Goal: Transaction & Acquisition: Book appointment/travel/reservation

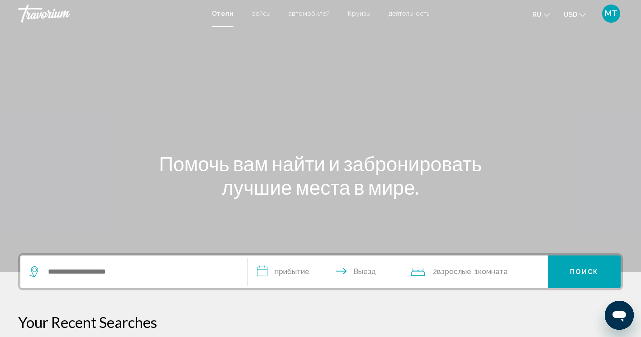
scroll to position [61, 0]
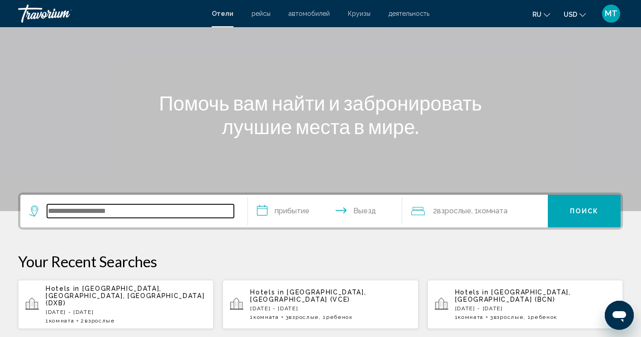
click at [141, 207] on input "Search widget" at bounding box center [140, 211] width 187 height 14
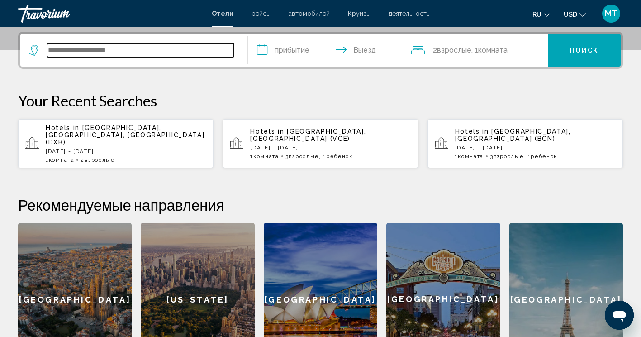
scroll to position [223, 0]
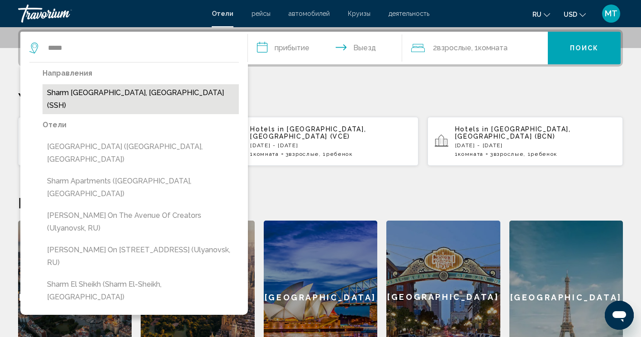
click at [141, 86] on button "Sharm [GEOGRAPHIC_DATA], [GEOGRAPHIC_DATA] (SSH)" at bounding box center [141, 99] width 196 height 30
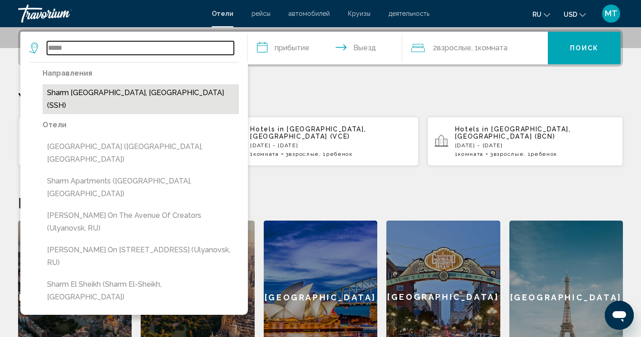
type input "**********"
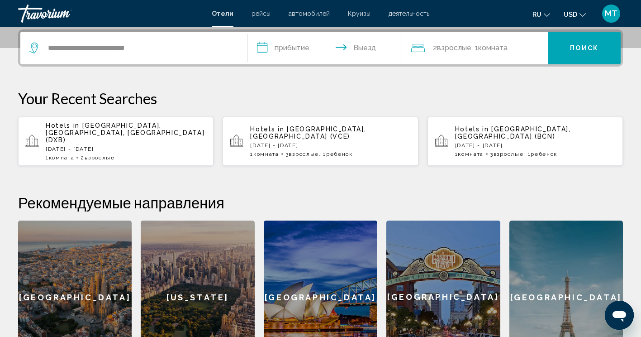
click at [292, 47] on input "**********" at bounding box center [327, 49] width 158 height 35
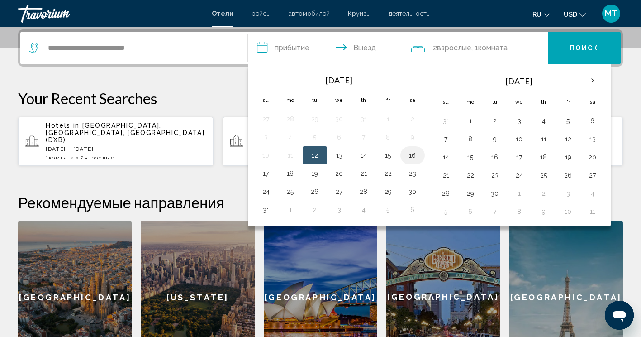
click at [411, 155] on button "16" at bounding box center [412, 155] width 14 height 13
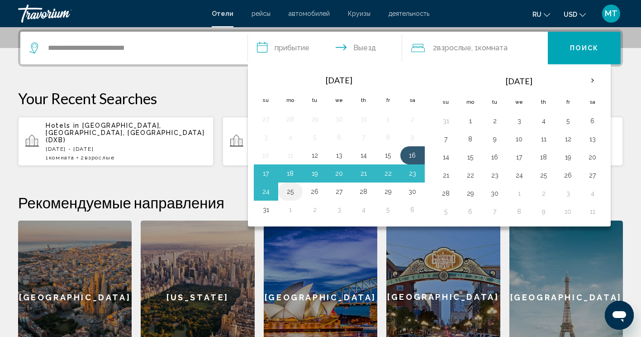
click at [294, 192] on button "25" at bounding box center [290, 191] width 14 height 13
type input "**********"
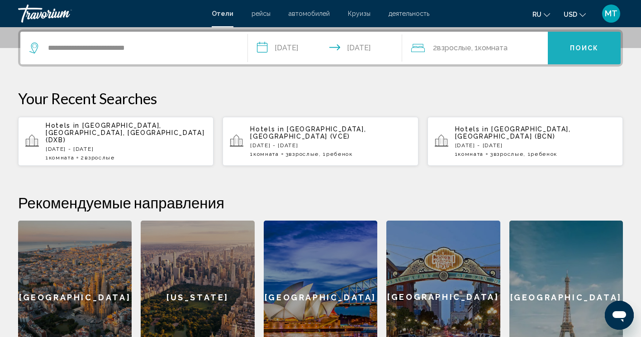
click at [594, 45] on span "Поиск" at bounding box center [584, 48] width 28 height 7
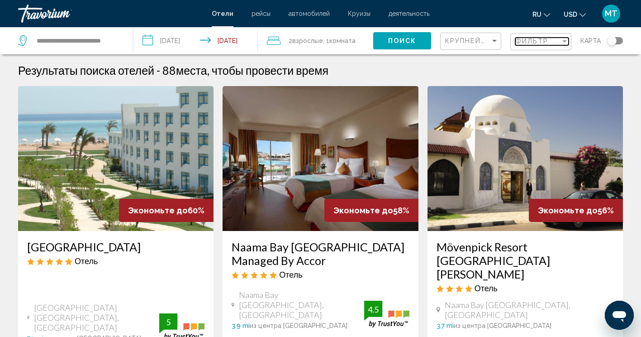
click at [560, 43] on div "Фильтр" at bounding box center [537, 41] width 45 height 7
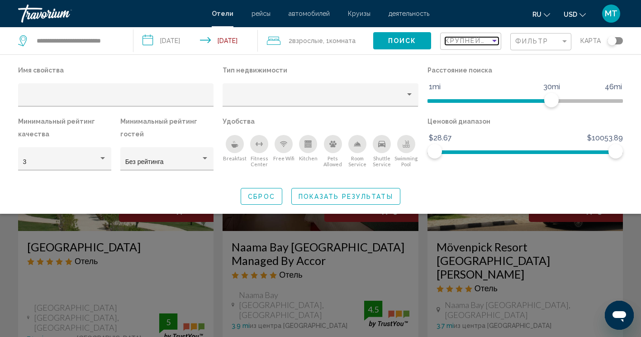
click at [493, 38] on div "Sort by" at bounding box center [494, 40] width 8 height 7
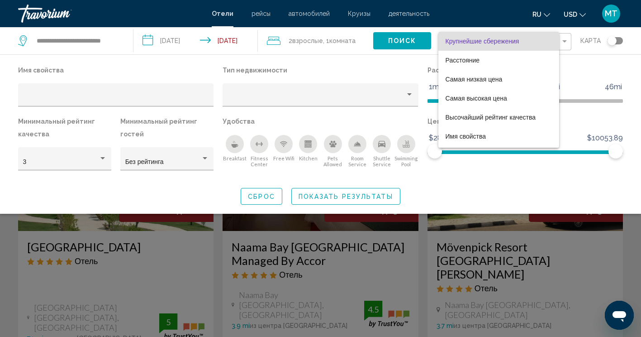
click at [494, 175] on div at bounding box center [320, 168] width 641 height 337
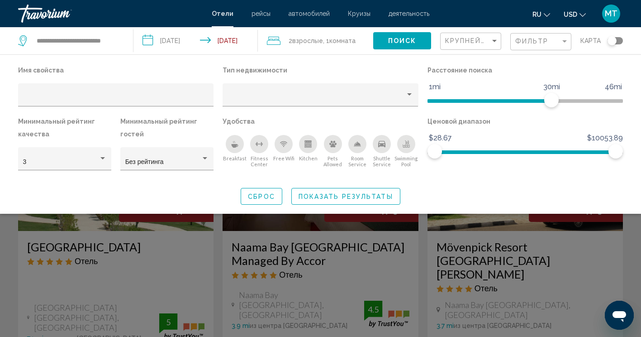
click at [405, 238] on div "Search widget" at bounding box center [320, 236] width 641 height 201
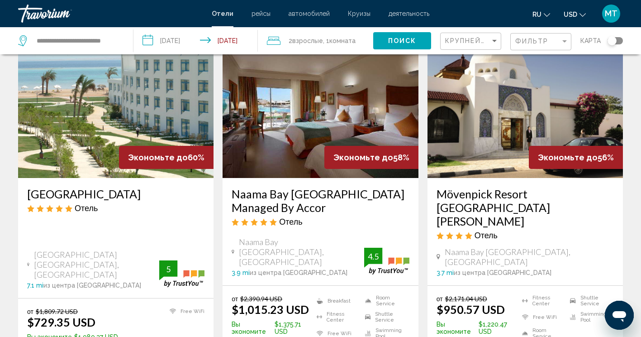
scroll to position [54, 0]
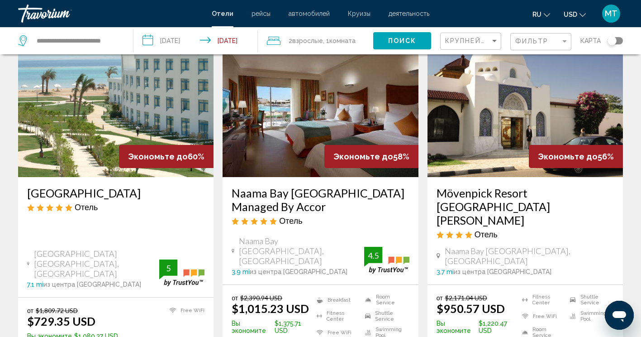
click at [310, 144] on img "Main content" at bounding box center [320, 104] width 195 height 145
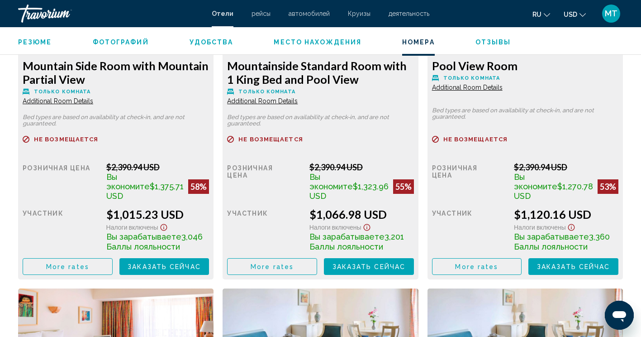
scroll to position [1366, 0]
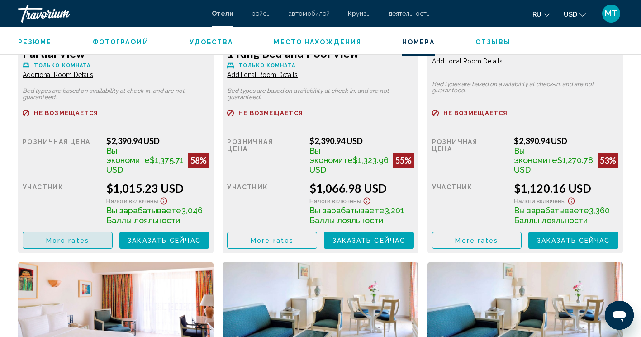
click at [71, 237] on span "More rates" at bounding box center [67, 240] width 43 height 7
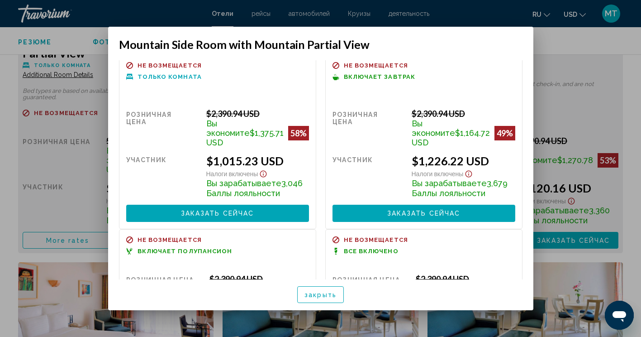
scroll to position [0, 0]
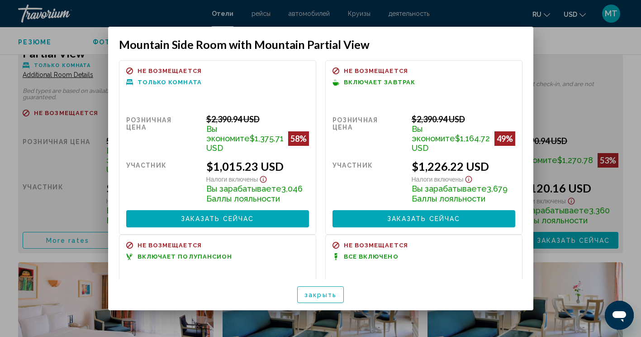
click at [604, 95] on div at bounding box center [320, 168] width 641 height 337
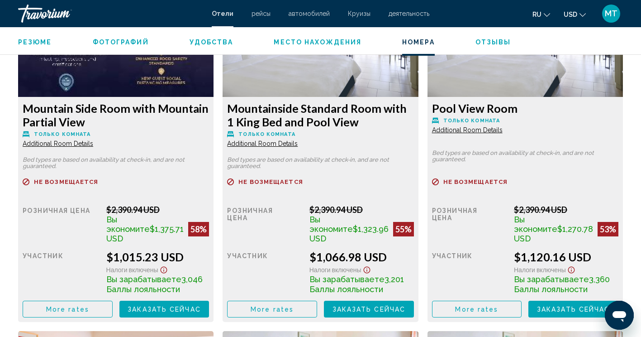
scroll to position [1298, 0]
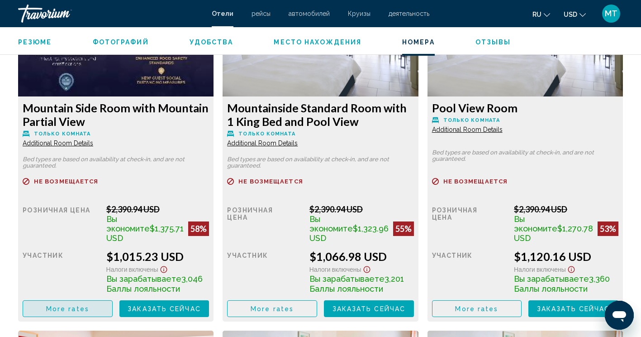
click at [77, 305] on span "More rates" at bounding box center [67, 308] width 43 height 7
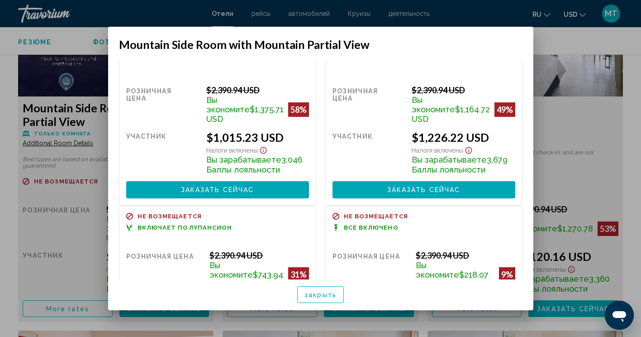
scroll to position [28, 0]
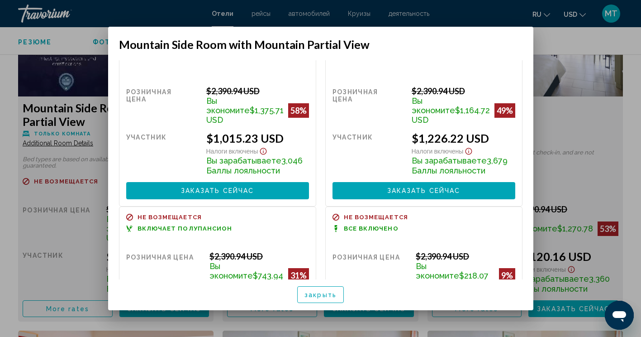
click at [634, 118] on div at bounding box center [320, 168] width 641 height 337
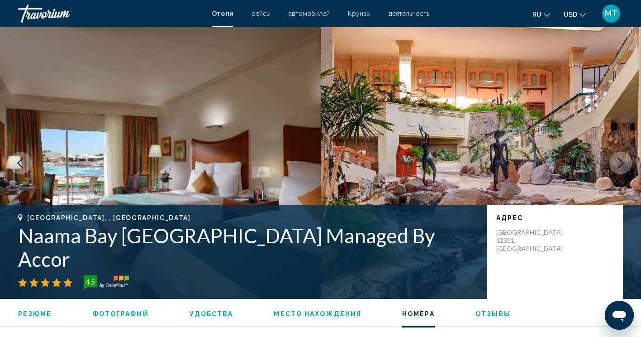
scroll to position [1298, 0]
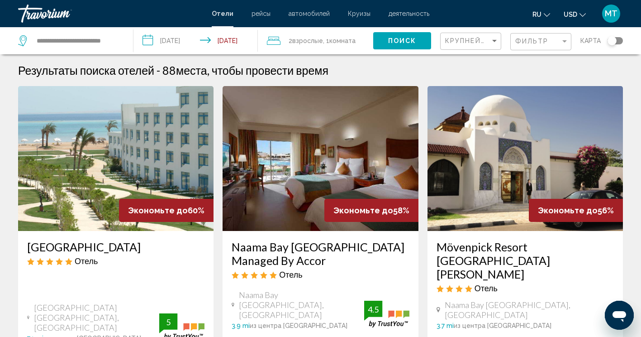
click at [486, 160] on img "Main content" at bounding box center [524, 158] width 195 height 145
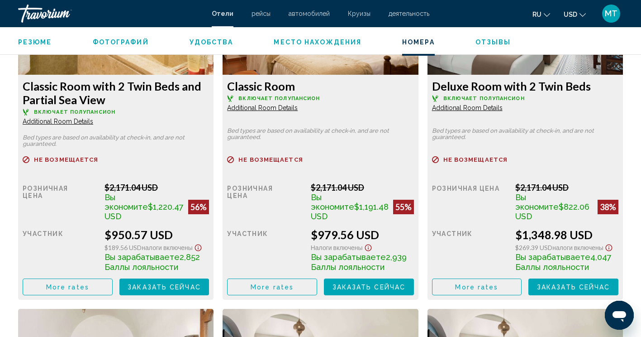
scroll to position [1323, 0]
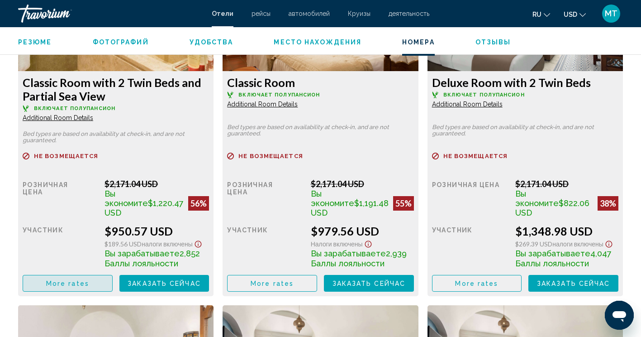
click at [81, 280] on span "More rates" at bounding box center [67, 283] width 43 height 7
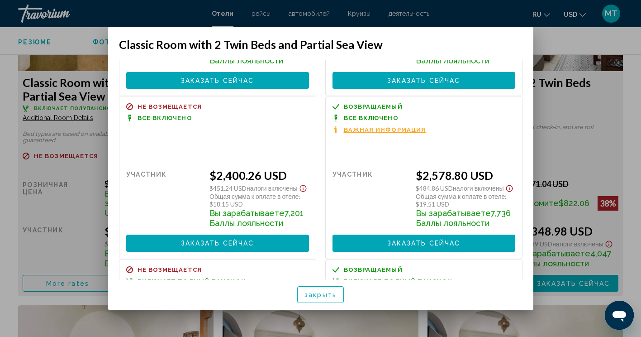
scroll to position [477, 0]
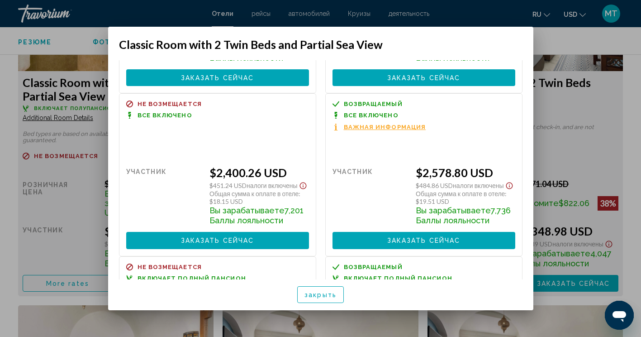
click at [320, 297] on span "закрыть" at bounding box center [320, 294] width 32 height 7
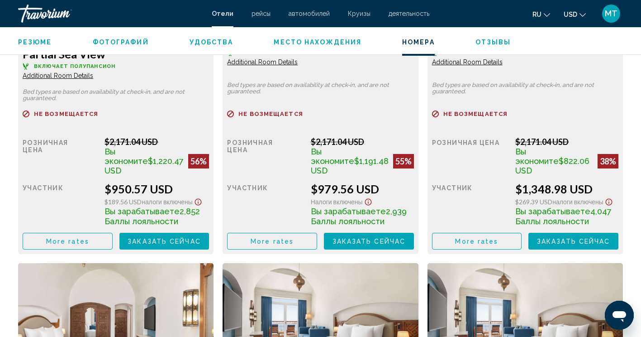
scroll to position [1366, 0]
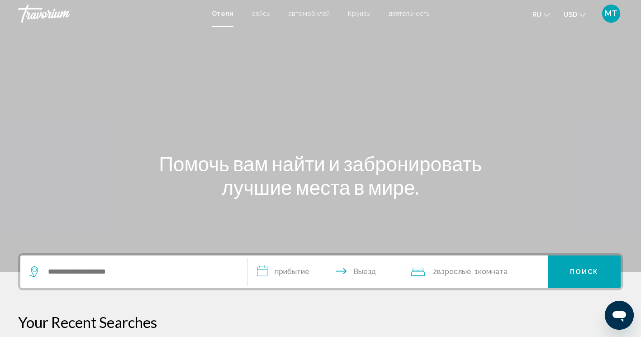
click at [520, 109] on div "Main content" at bounding box center [320, 135] width 641 height 271
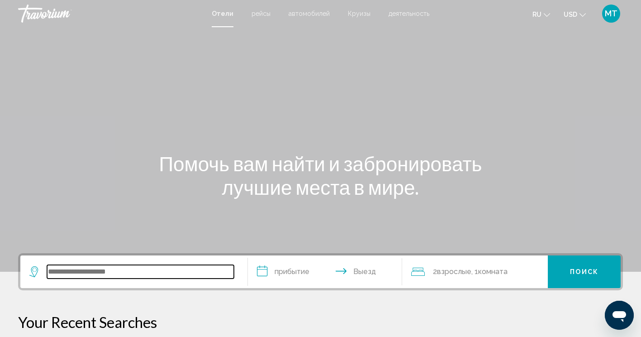
click at [133, 272] on input "Search widget" at bounding box center [140, 272] width 187 height 14
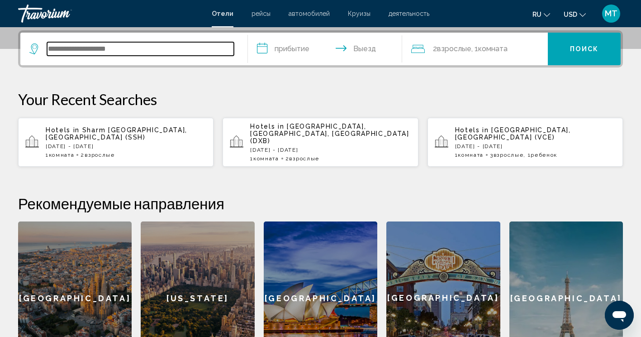
scroll to position [223, 0]
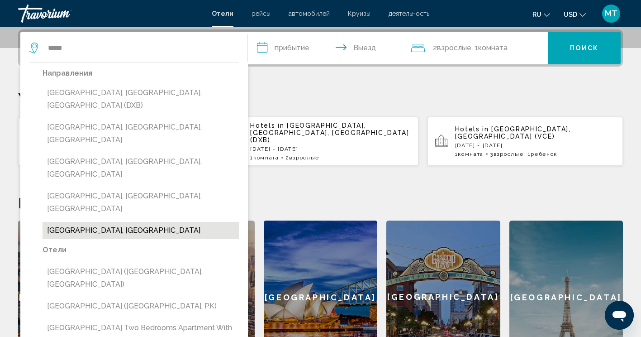
click at [119, 222] on button "[GEOGRAPHIC_DATA], [GEOGRAPHIC_DATA]" at bounding box center [141, 230] width 196 height 17
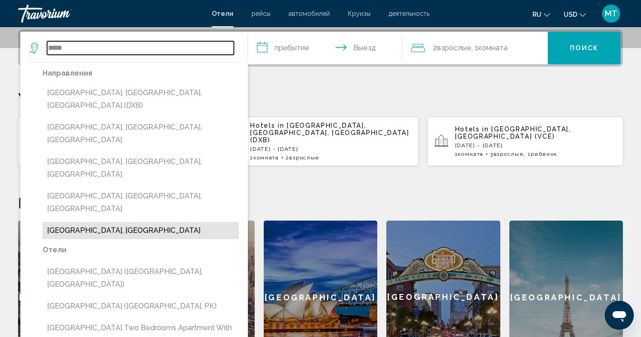
type input "**********"
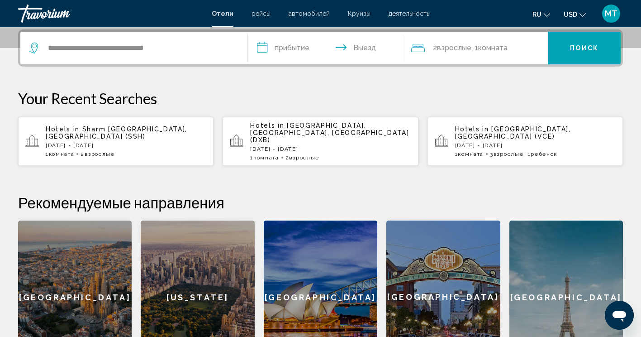
click at [289, 47] on input "**********" at bounding box center [327, 49] width 158 height 35
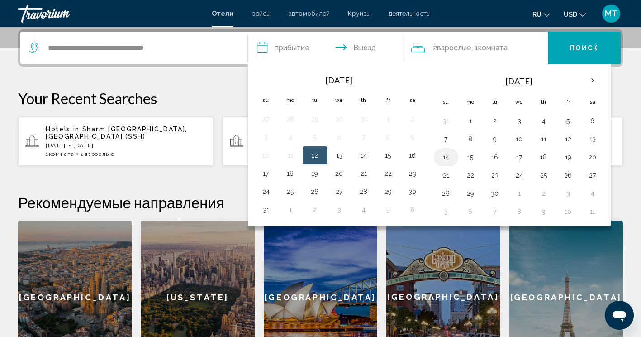
click at [444, 159] on button "14" at bounding box center [446, 157] width 14 height 13
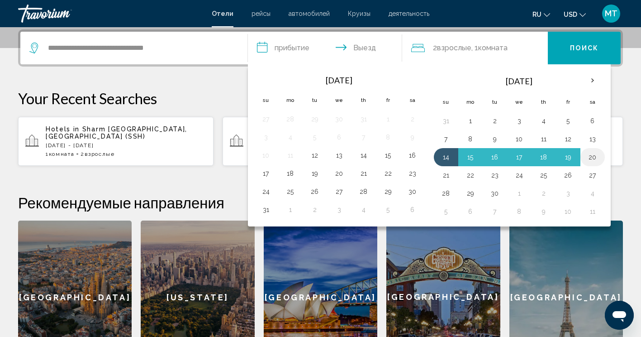
click at [593, 160] on button "20" at bounding box center [592, 157] width 14 height 13
type input "**********"
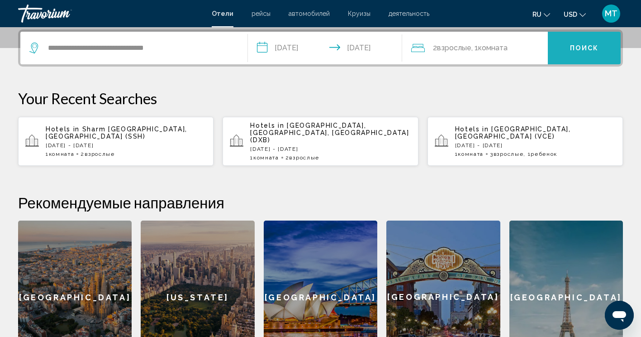
click at [589, 49] on span "Поиск" at bounding box center [584, 48] width 28 height 7
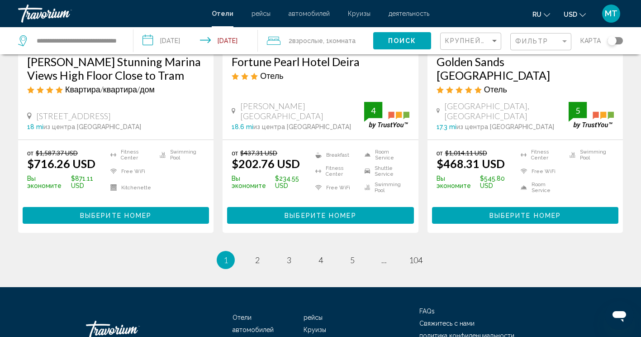
scroll to position [1242, 0]
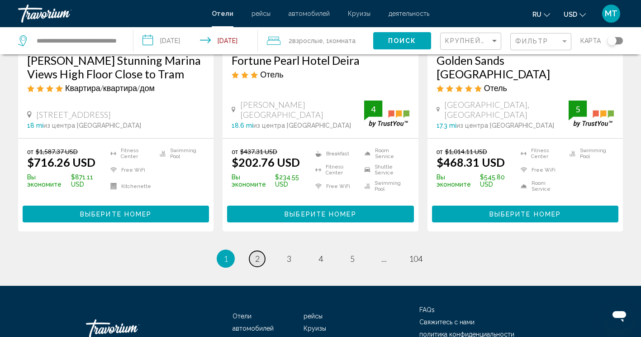
click at [261, 251] on link "page 2" at bounding box center [257, 259] width 16 height 16
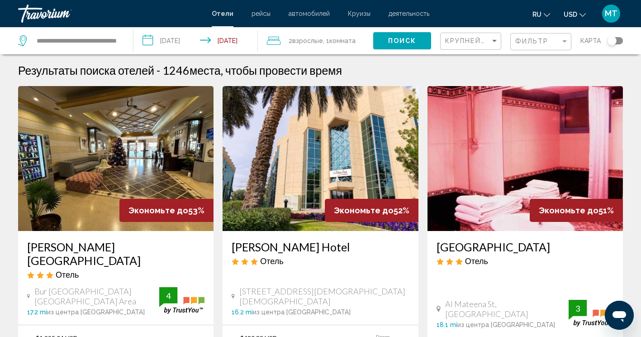
click at [400, 12] on span "деятельность" at bounding box center [409, 13] width 41 height 7
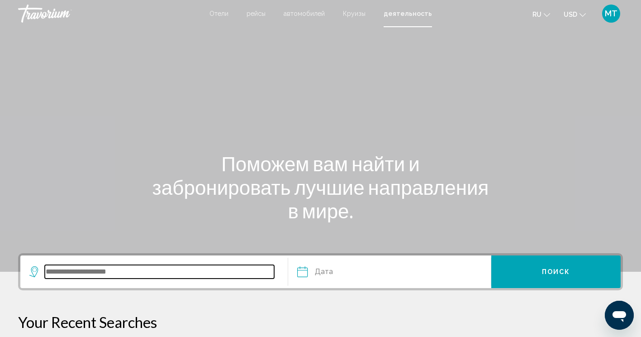
click at [101, 270] on input "Search widget" at bounding box center [159, 272] width 229 height 14
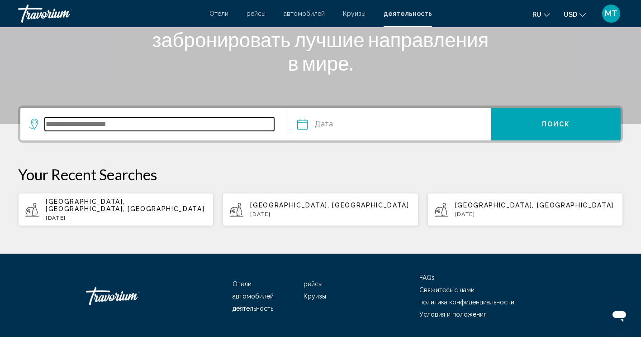
scroll to position [168, 0]
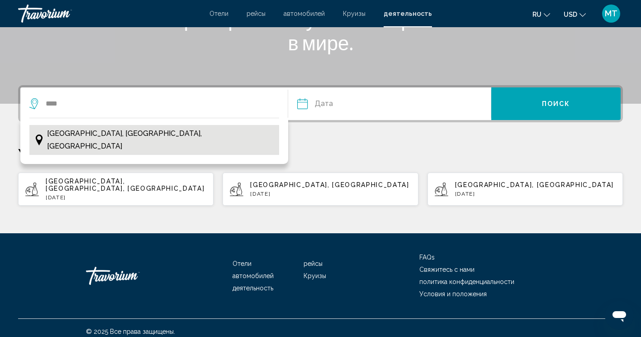
click at [105, 136] on span "[GEOGRAPHIC_DATA], [GEOGRAPHIC_DATA], [GEOGRAPHIC_DATA]" at bounding box center [161, 139] width 228 height 25
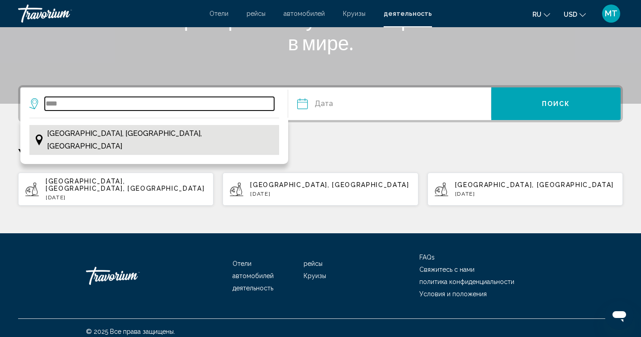
type input "**********"
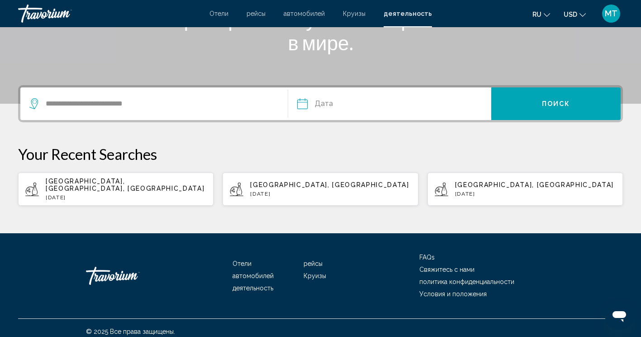
click at [316, 107] on input "Date" at bounding box center [345, 104] width 100 height 35
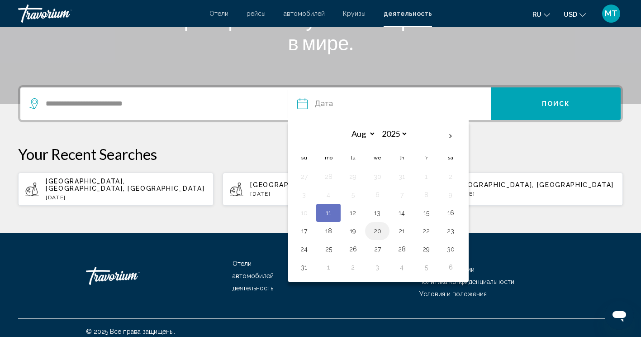
click at [376, 232] on button "20" at bounding box center [377, 230] width 14 height 13
type input "**********"
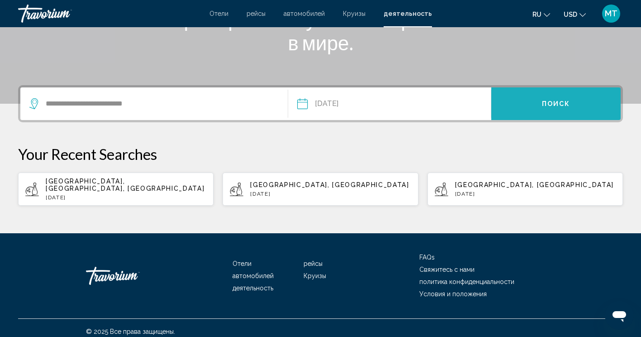
click at [524, 110] on button "Поиск" at bounding box center [555, 103] width 129 height 33
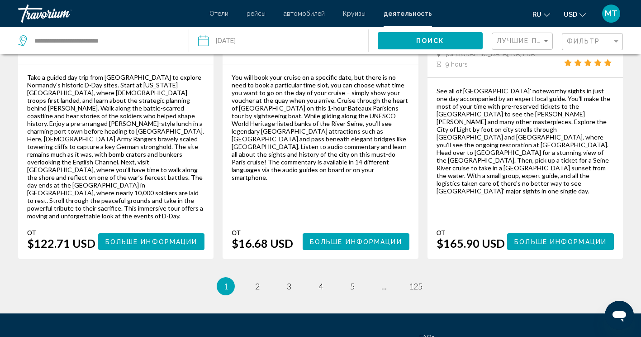
scroll to position [1481, 0]
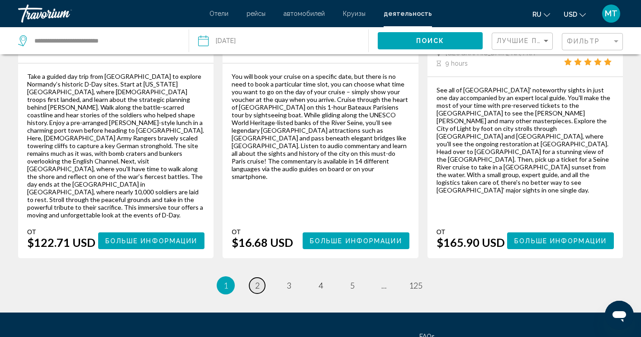
click at [259, 280] on span "2" at bounding box center [257, 285] width 5 height 10
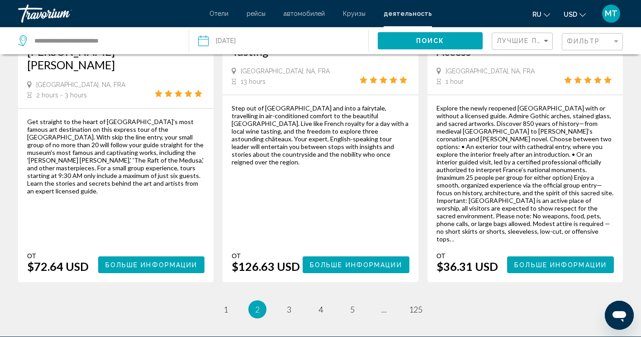
scroll to position [1488, 0]
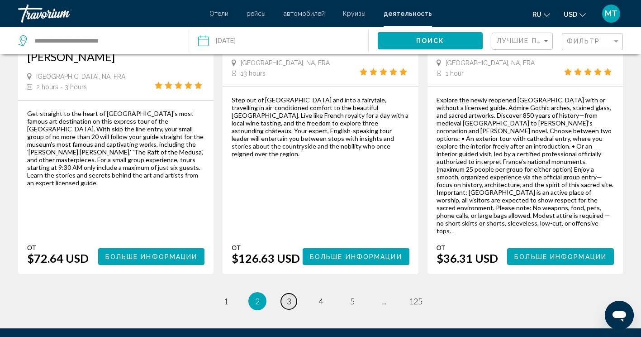
click at [291, 293] on link "page 3" at bounding box center [289, 301] width 16 height 16
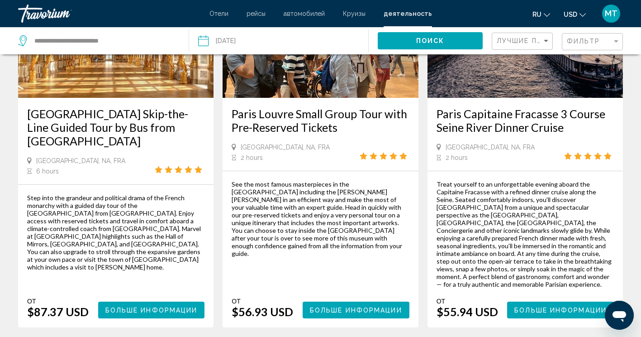
scroll to position [1694, 0]
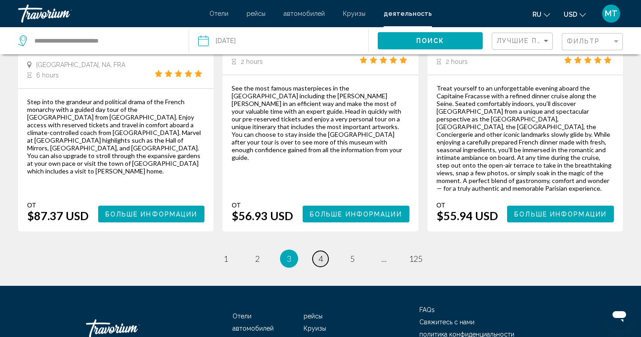
click at [324, 251] on link "page 4" at bounding box center [321, 259] width 16 height 16
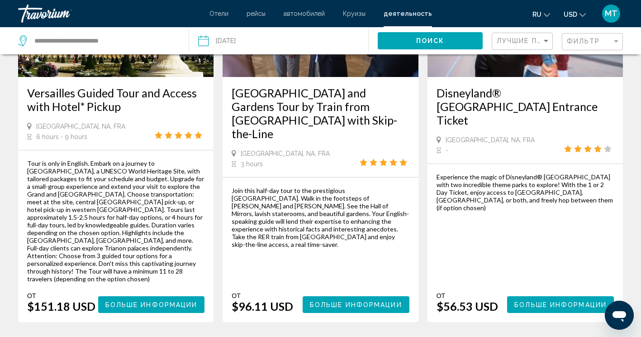
scroll to position [1456, 0]
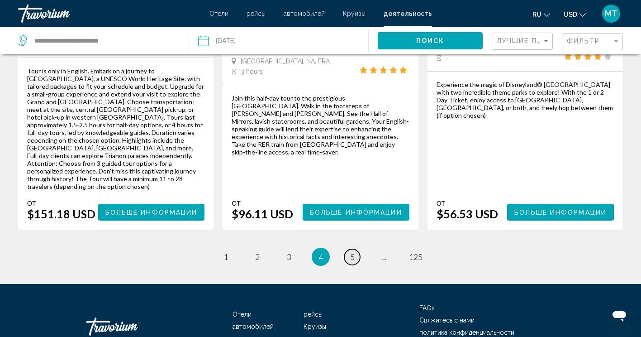
click at [349, 249] on link "page 5" at bounding box center [352, 257] width 16 height 16
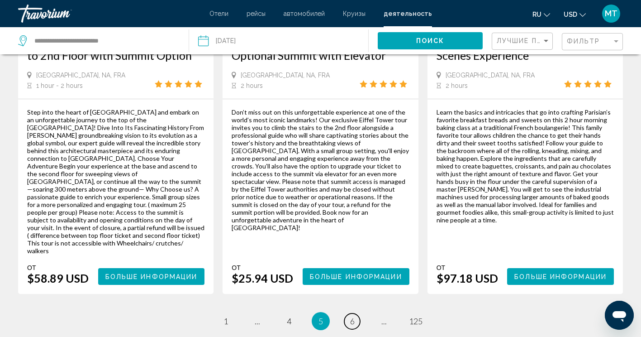
scroll to position [1380, 0]
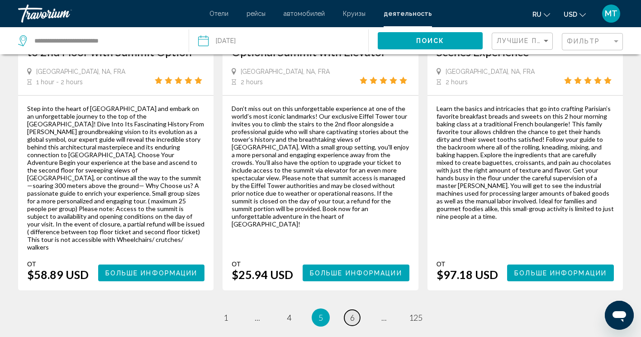
click at [350, 312] on span "6" at bounding box center [352, 317] width 5 height 10
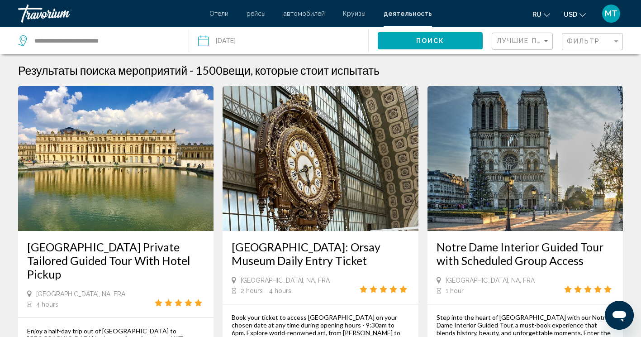
click at [355, 11] on span "Круизы" at bounding box center [354, 13] width 23 height 7
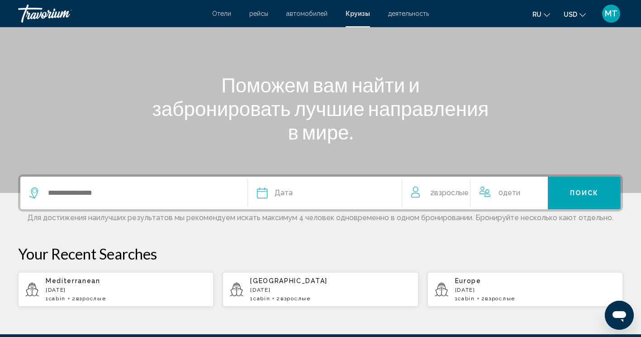
scroll to position [81, 0]
